Goal: Information Seeking & Learning: Learn about a topic

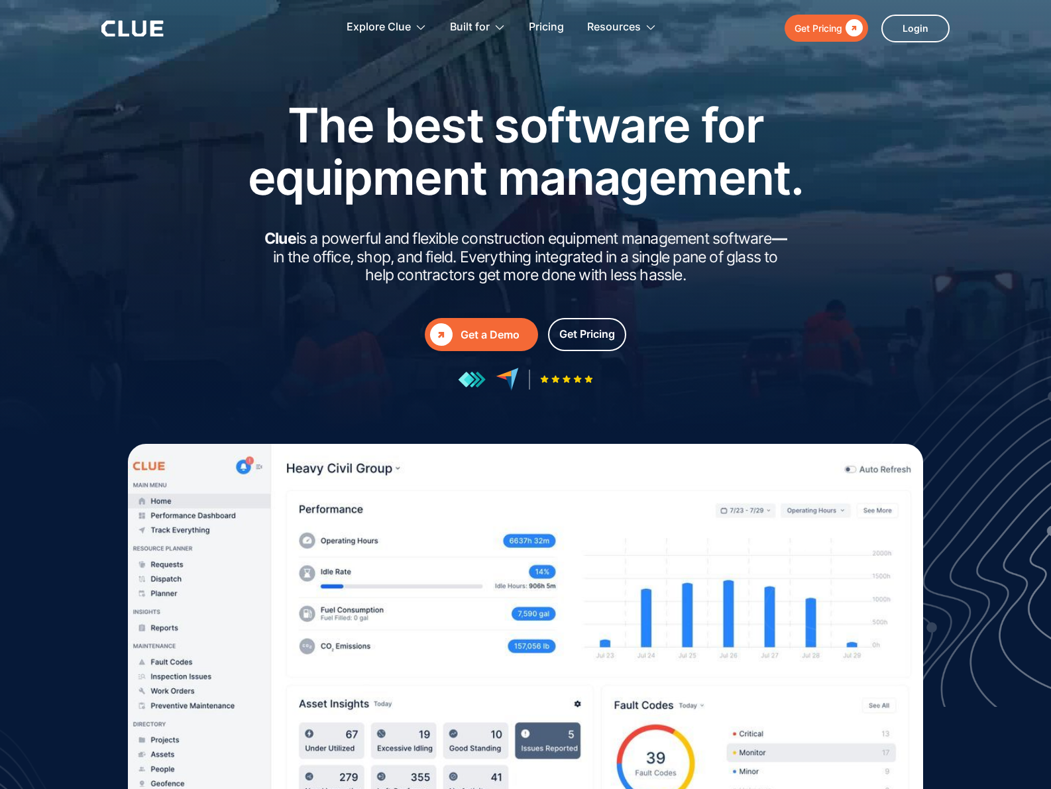
scroll to position [259, 0]
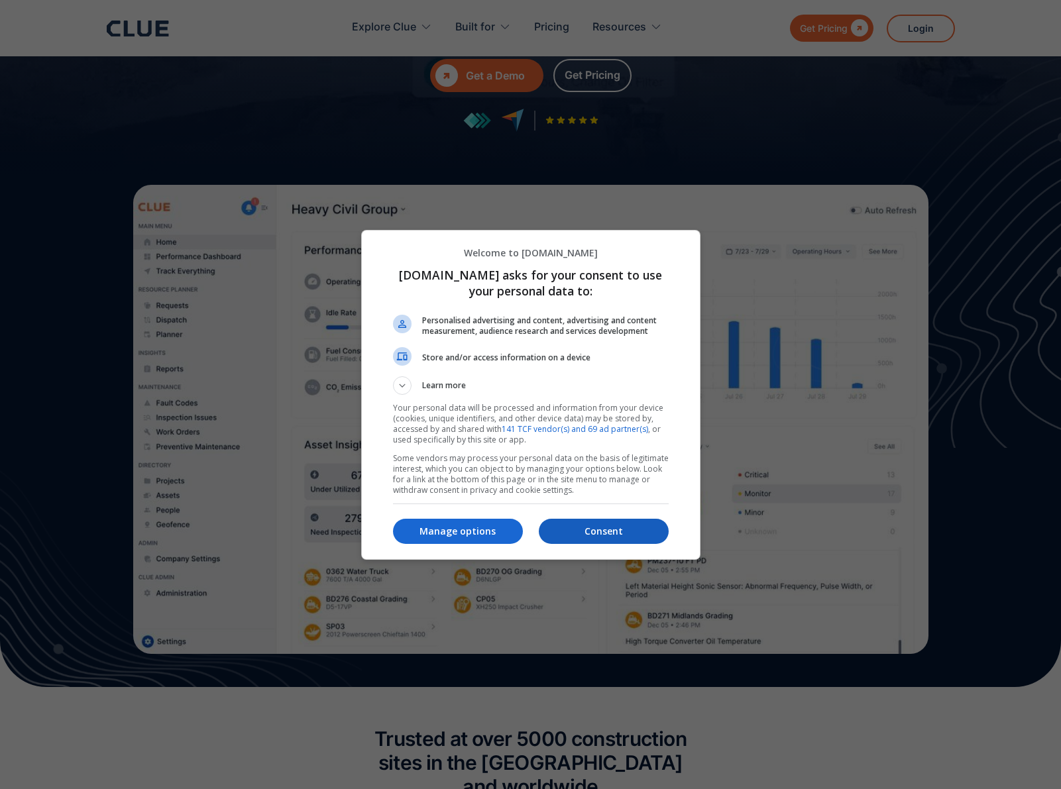
click at [610, 525] on p "Consent" at bounding box center [604, 531] width 130 height 13
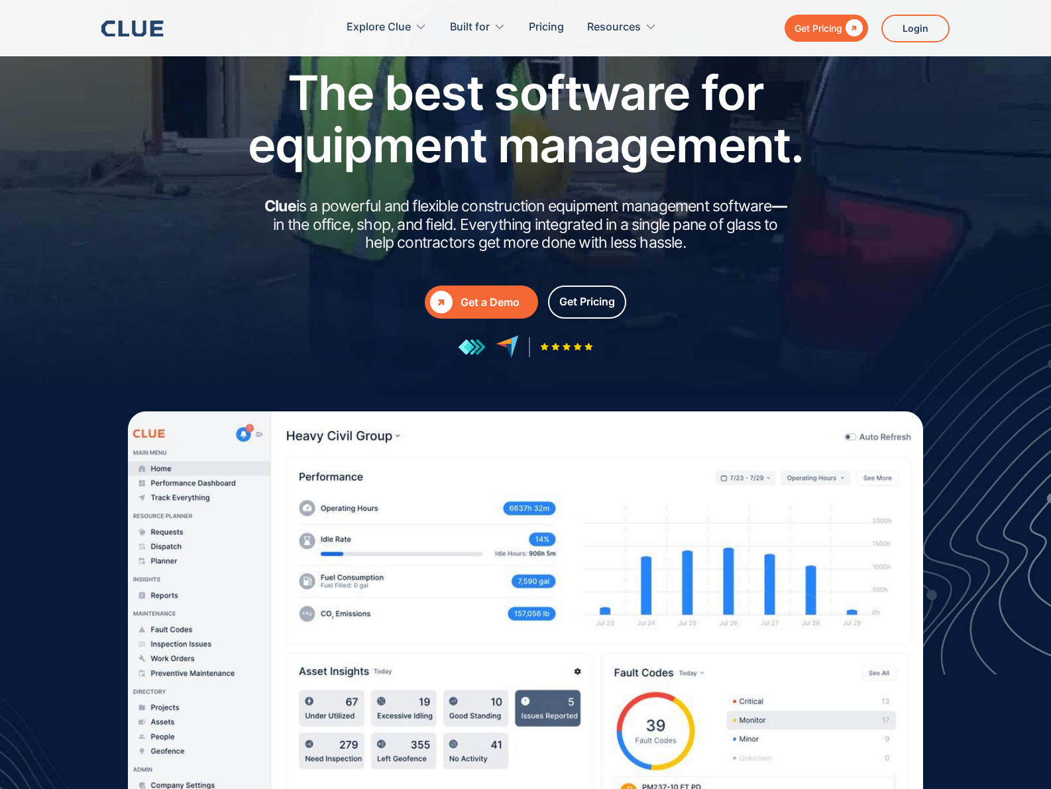
scroll to position [0, 0]
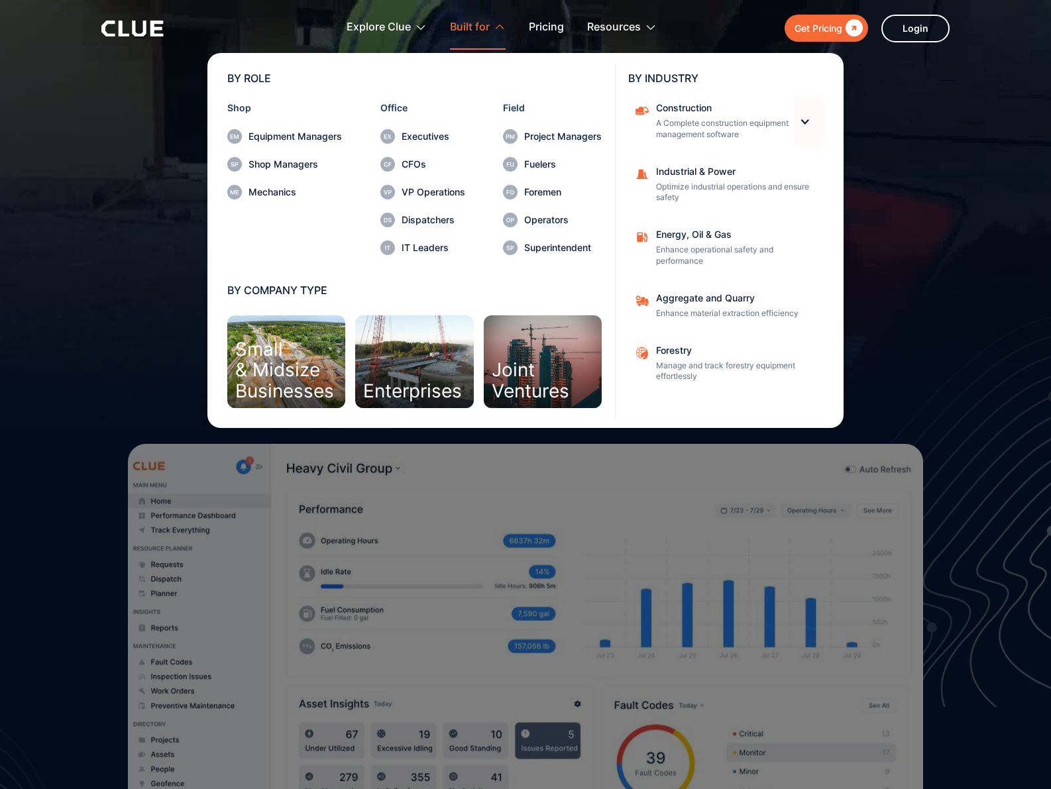
click at [808, 119] on div at bounding box center [804, 121] width 11 height 11
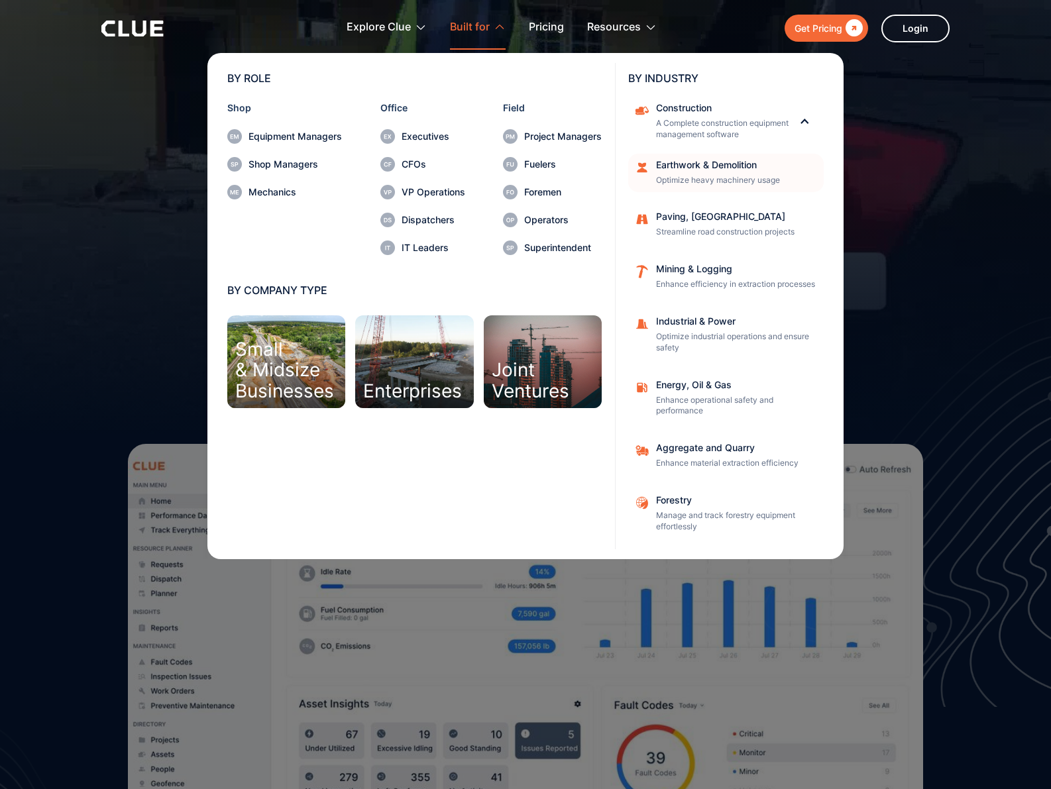
click at [702, 176] on p "Optimize heavy machinery usage" at bounding box center [735, 180] width 159 height 11
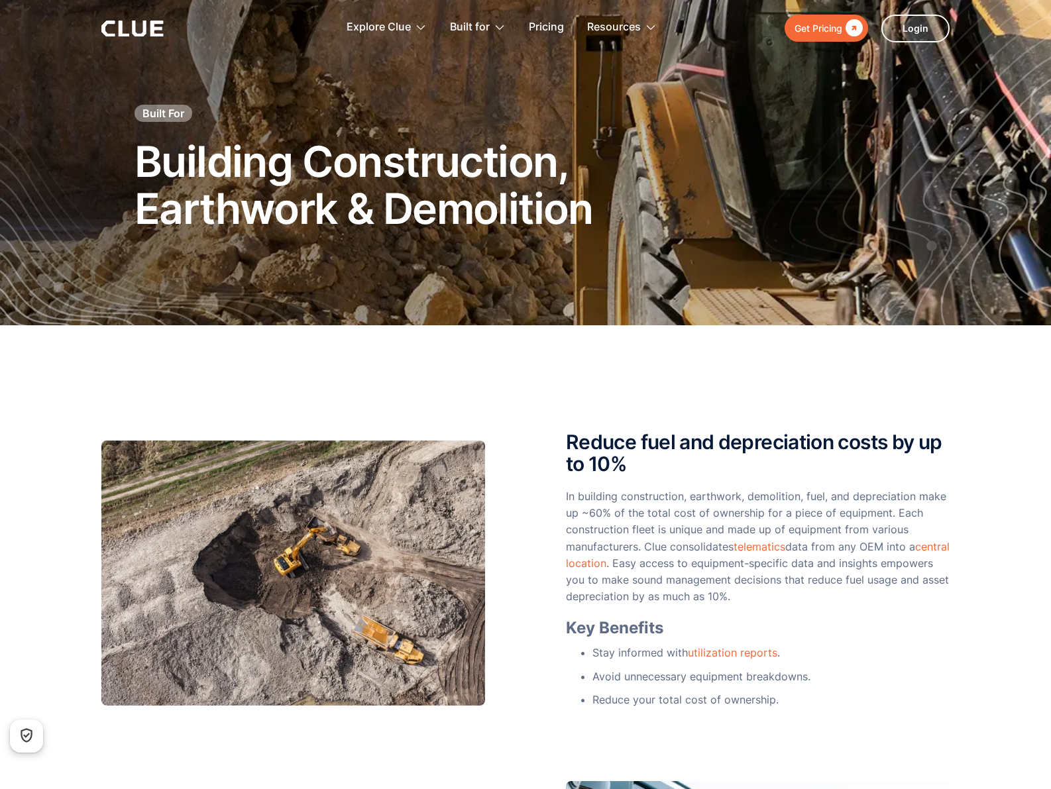
click at [133, 28] on icon at bounding box center [139, 29] width 14 height 16
